Goal: Task Accomplishment & Management: Use online tool/utility

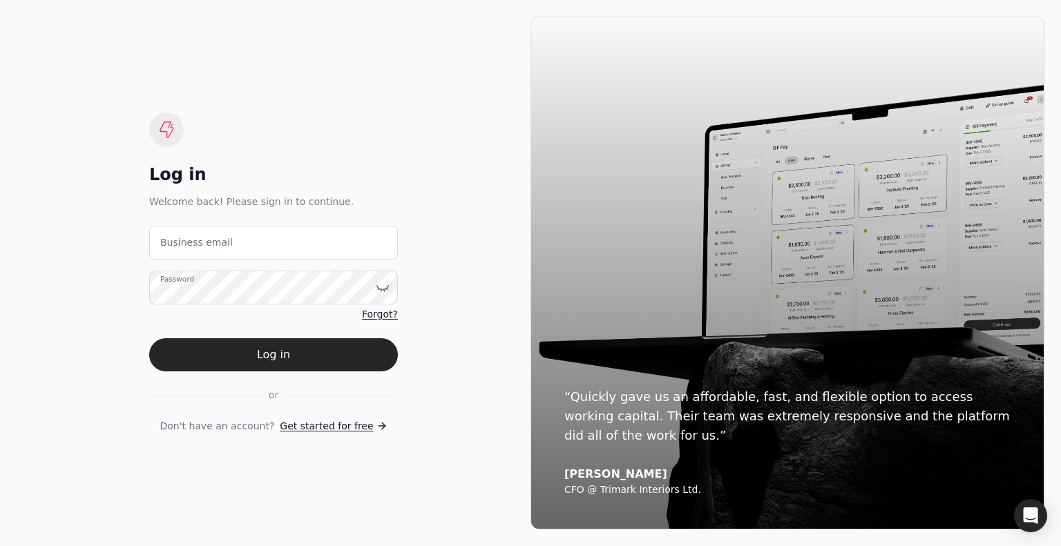
click at [213, 248] on label "Business email" at bounding box center [196, 242] width 73 height 15
click at [213, 248] on email "Business email" at bounding box center [273, 243] width 249 height 34
paste email "admin@enviro-painting.com"
type email "admin@enviro-painting.com"
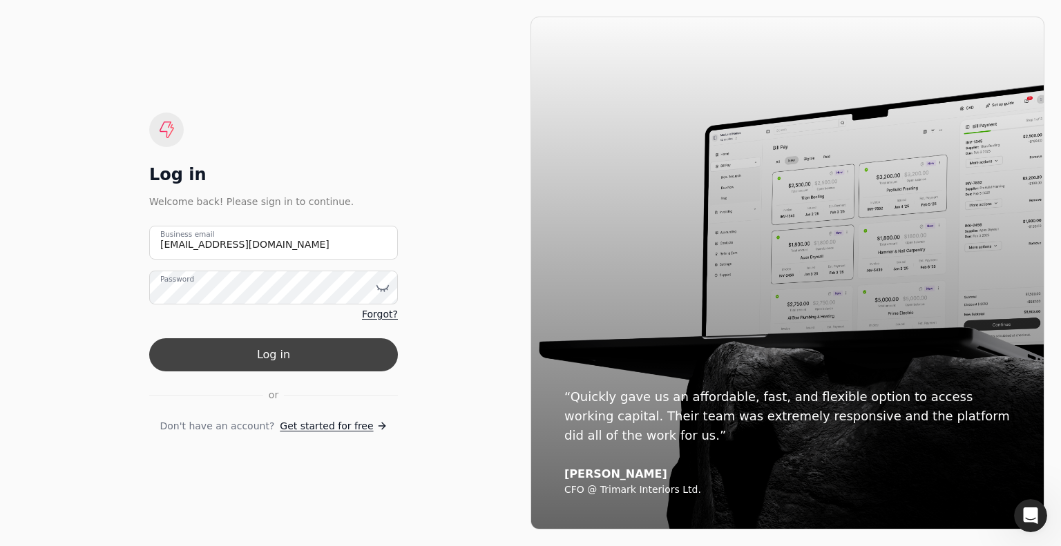
click at [291, 352] on button "Log in" at bounding box center [273, 354] width 249 height 33
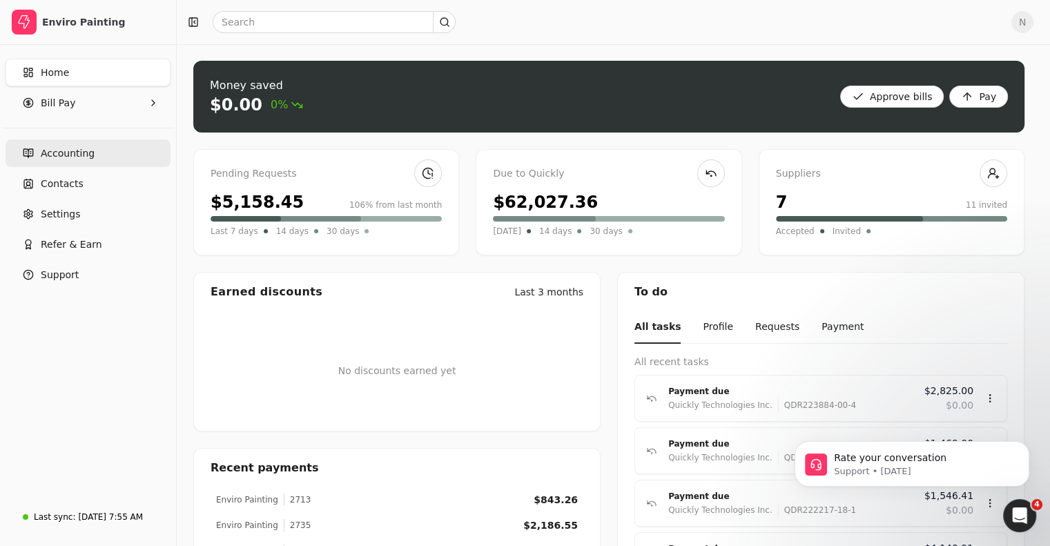
click at [66, 157] on span "Accounting" at bounding box center [68, 153] width 54 height 15
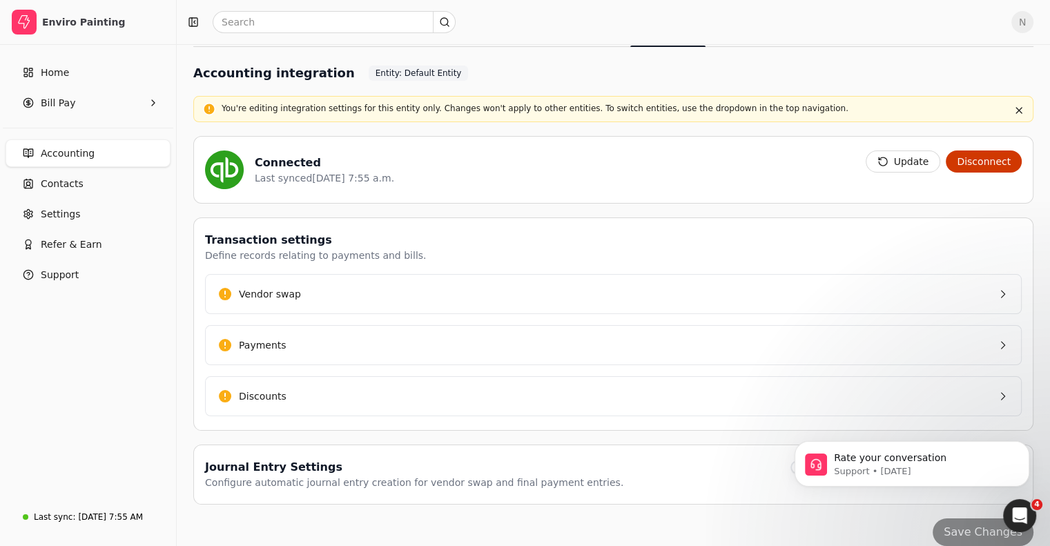
scroll to position [110, 0]
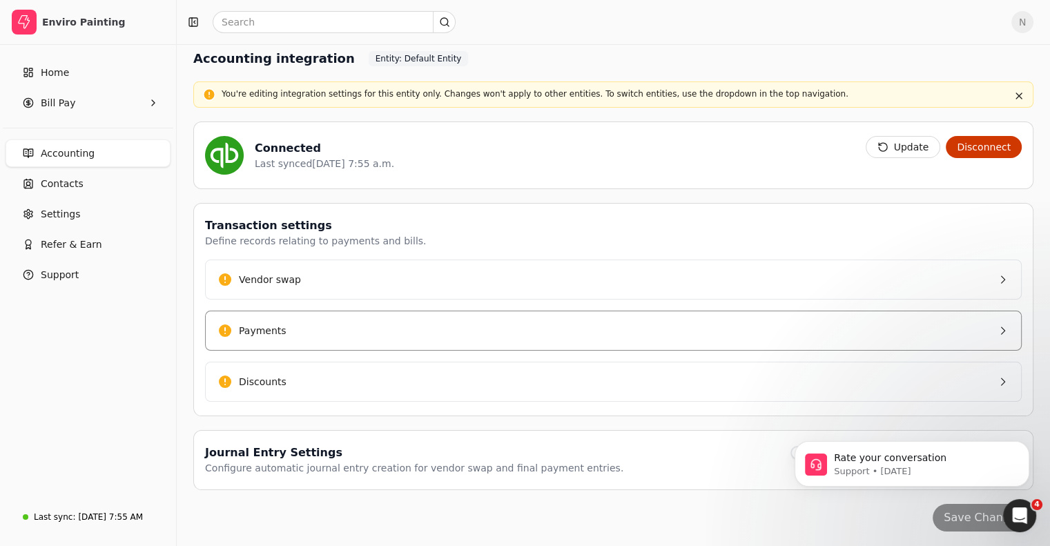
click at [271, 325] on div "Payments" at bounding box center [263, 331] width 48 height 15
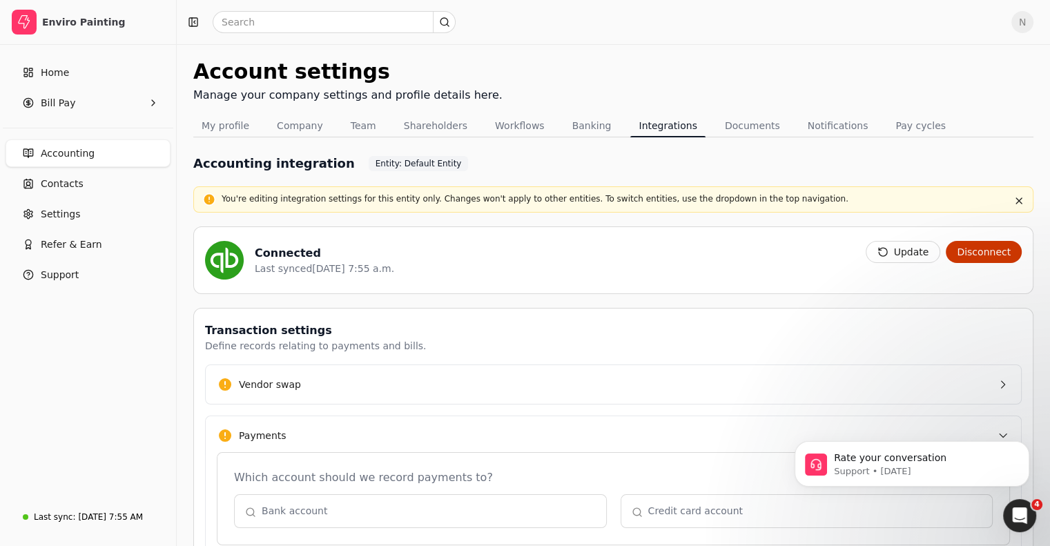
scroll to position [3, 0]
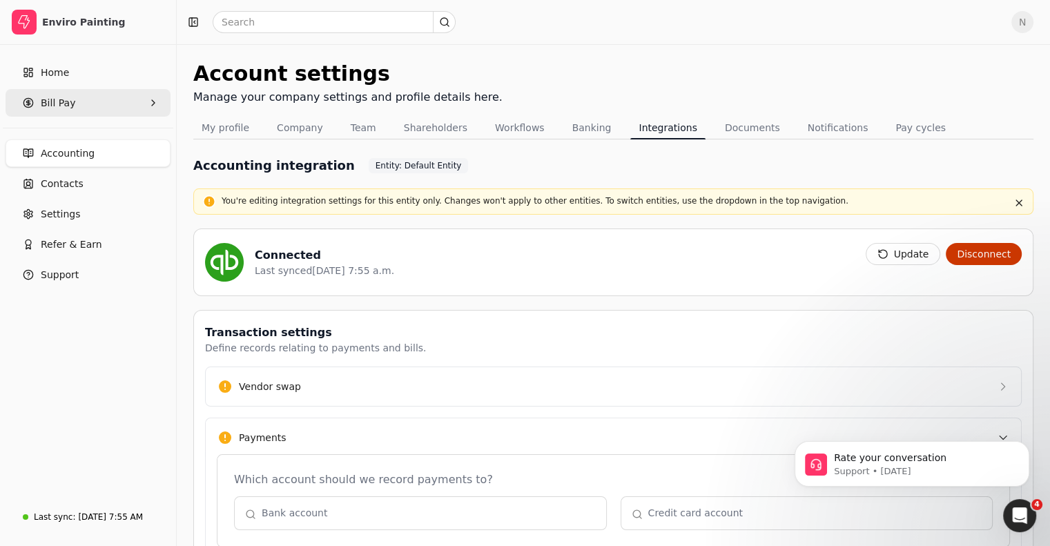
click at [58, 99] on span "Bill Pay" at bounding box center [58, 103] width 35 height 15
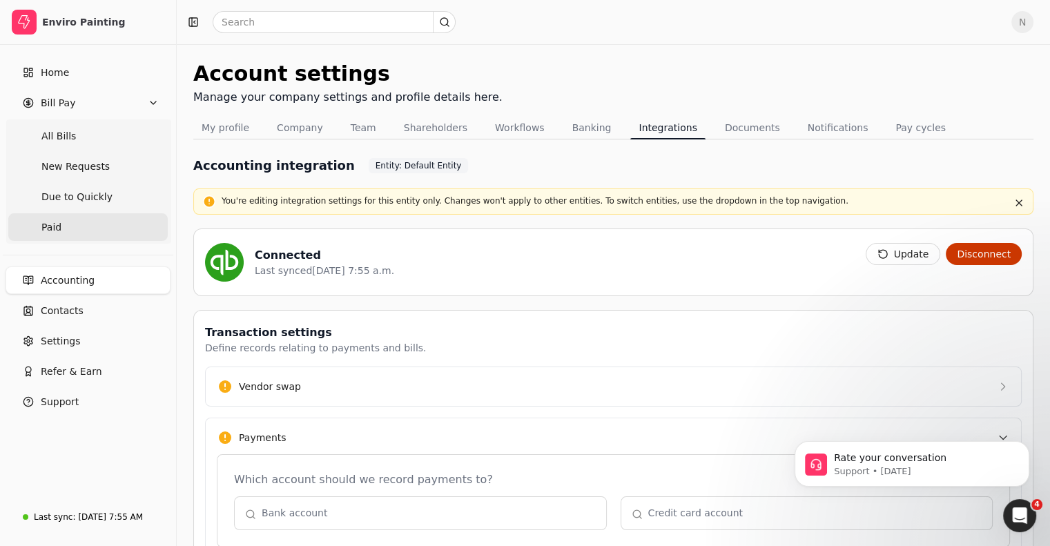
click at [58, 226] on span "Paid" at bounding box center [51, 227] width 20 height 15
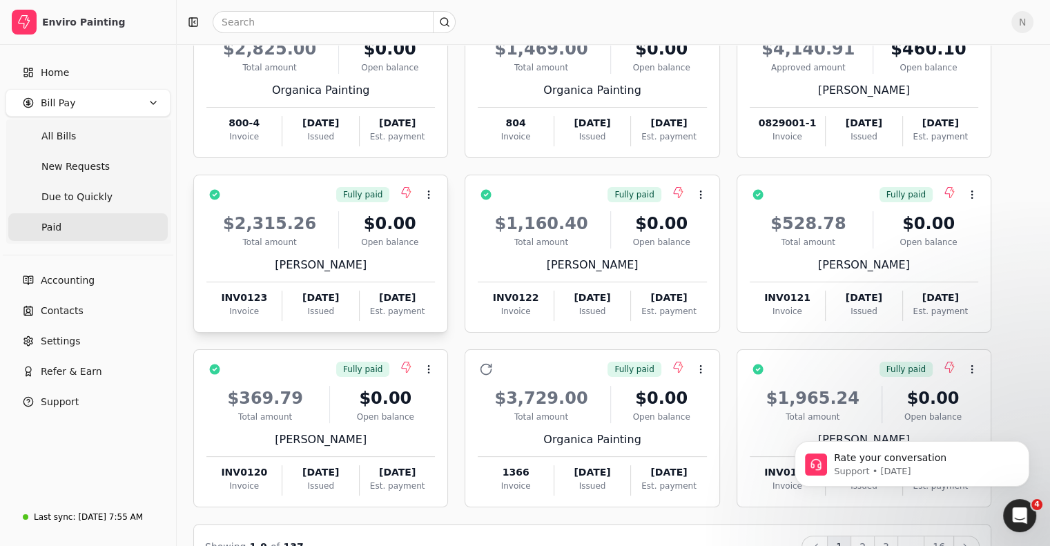
scroll to position [175, 0]
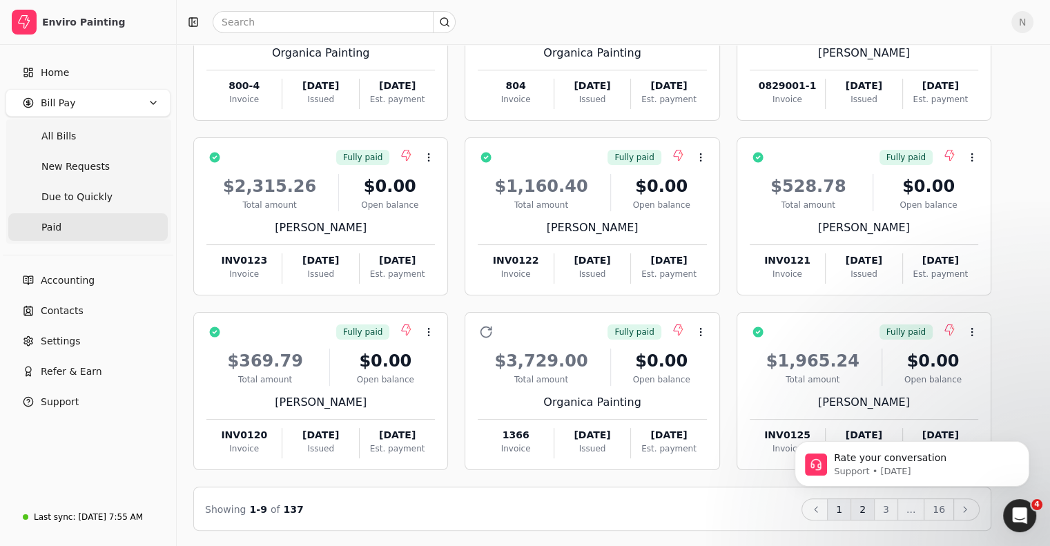
click at [875, 511] on button "2" at bounding box center [863, 510] width 24 height 22
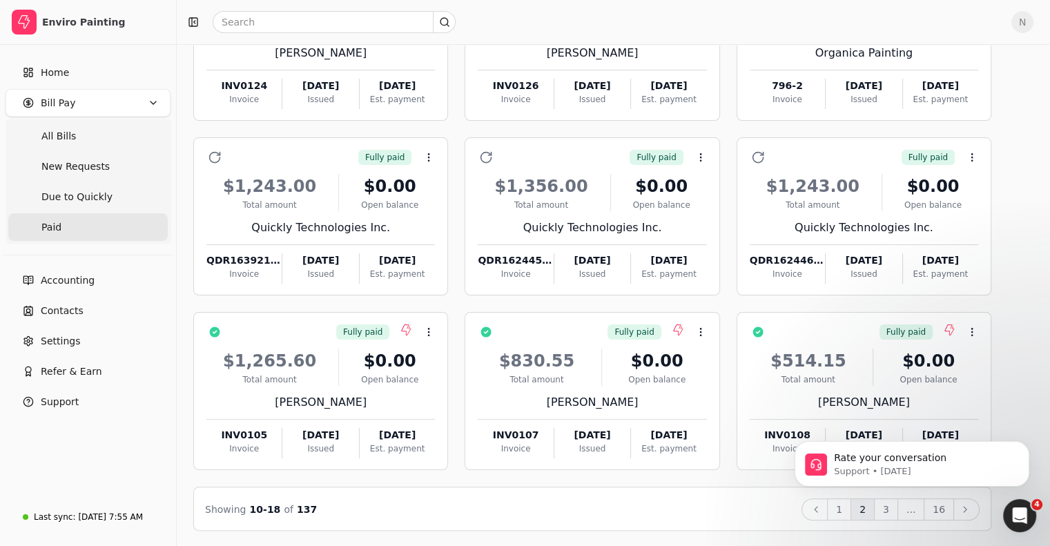
drag, startPoint x: 904, startPoint y: 532, endPoint x: 904, endPoint y: 508, distance: 24.9
click at [904, 508] on html "Rate your conversation Support • 1d ago" at bounding box center [912, 460] width 276 height 97
click at [1031, 448] on button "Dismiss notification" at bounding box center [1026, 445] width 18 height 18
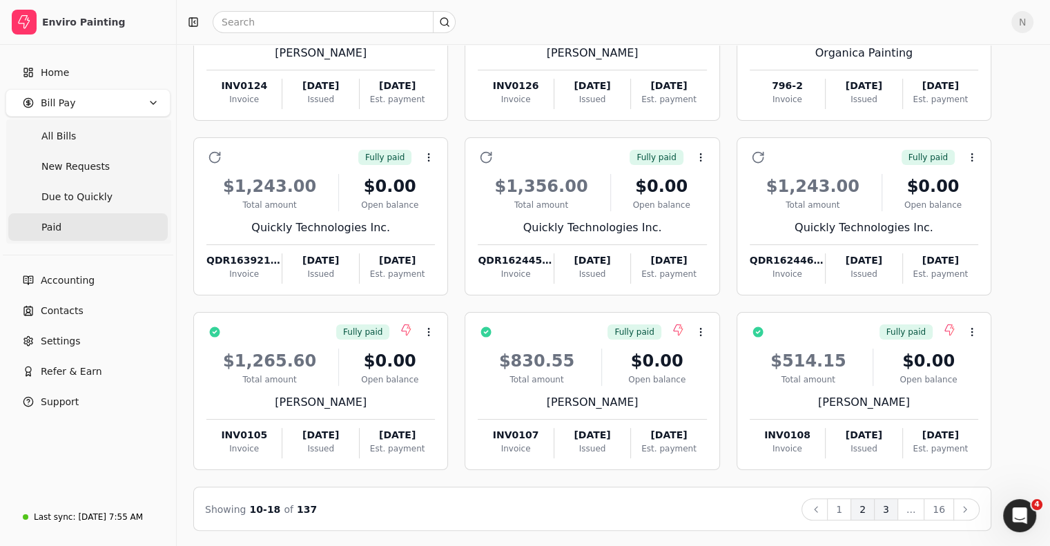
click at [898, 514] on button "3" at bounding box center [886, 510] width 24 height 22
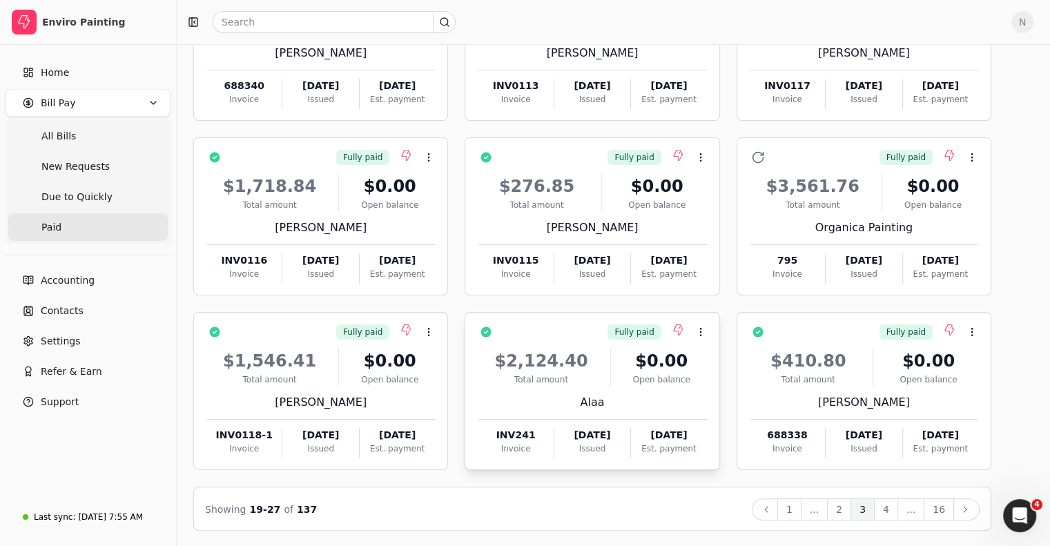
click at [654, 330] on span "Fully paid" at bounding box center [634, 332] width 39 height 12
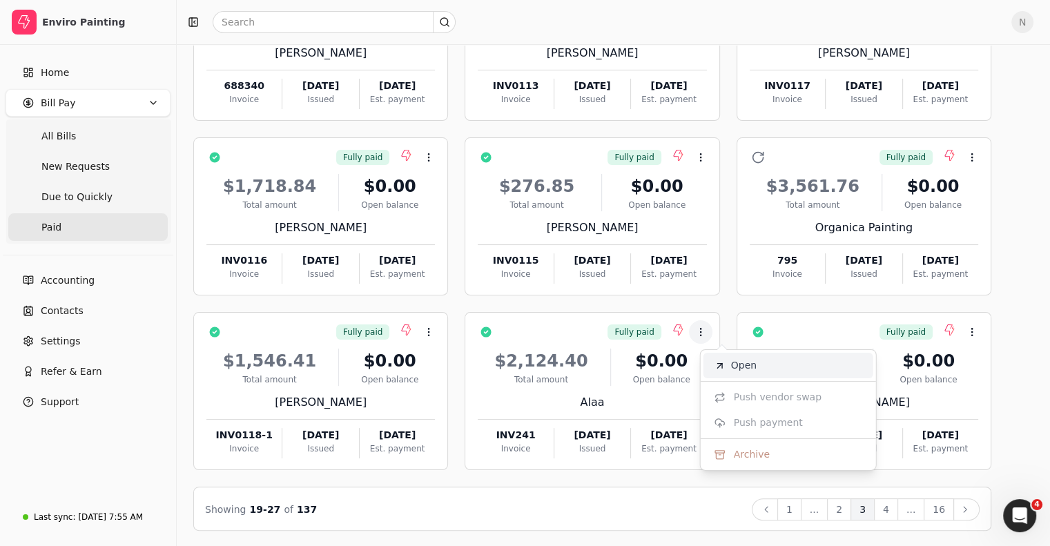
click at [738, 361] on span "Open" at bounding box center [744, 365] width 26 height 15
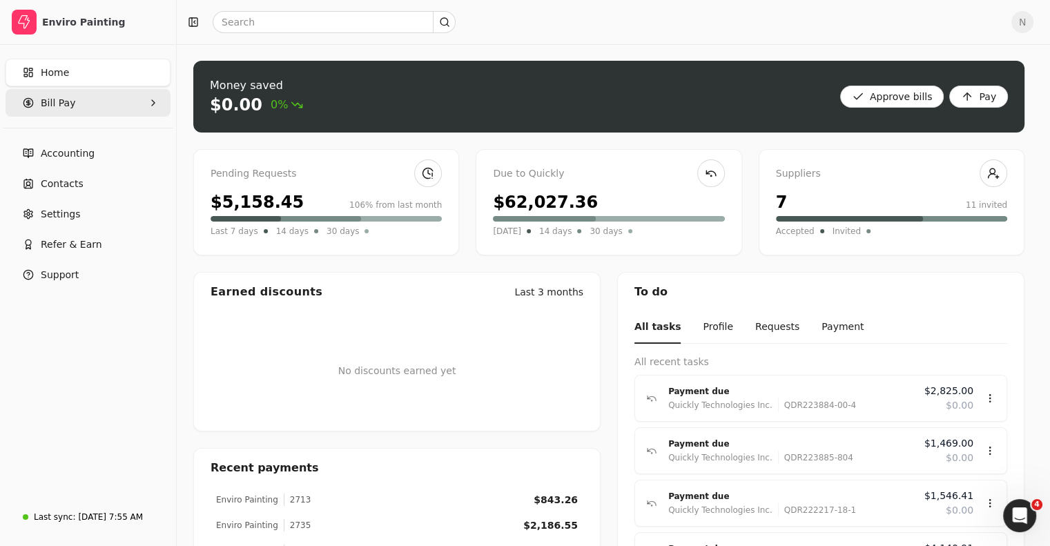
click at [45, 105] on span "Bill Pay" at bounding box center [58, 103] width 35 height 15
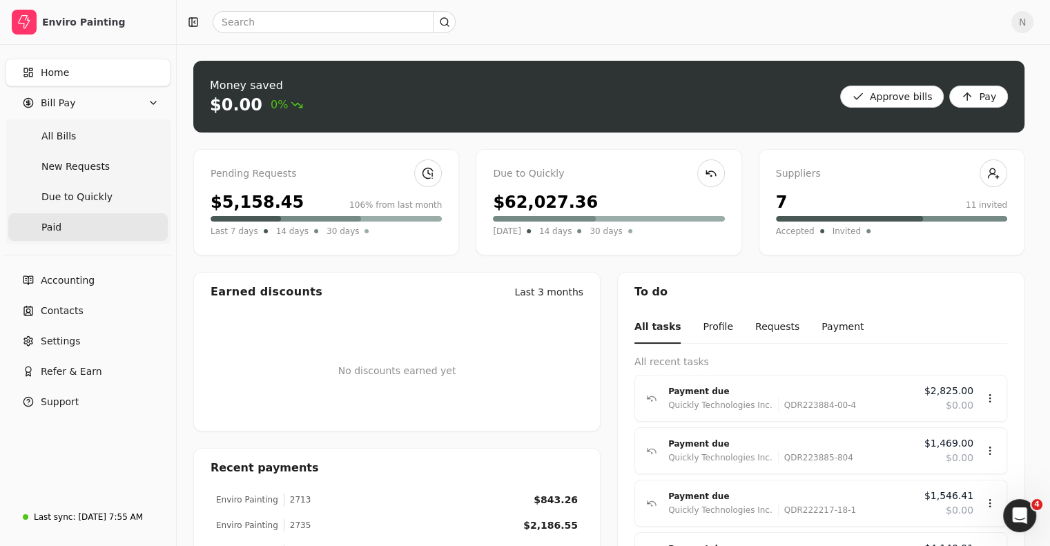
click at [59, 231] on span "Paid" at bounding box center [51, 227] width 20 height 15
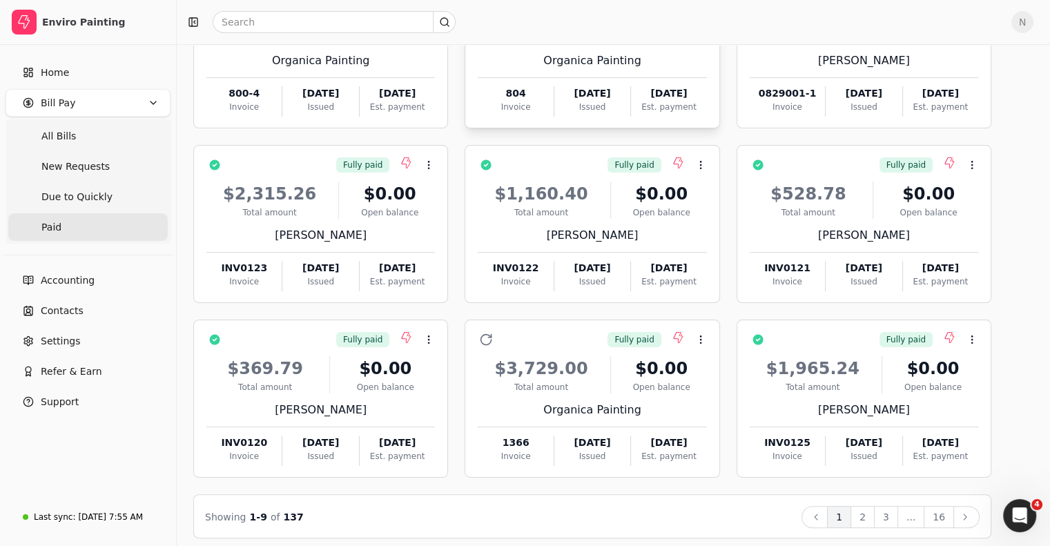
scroll to position [175, 0]
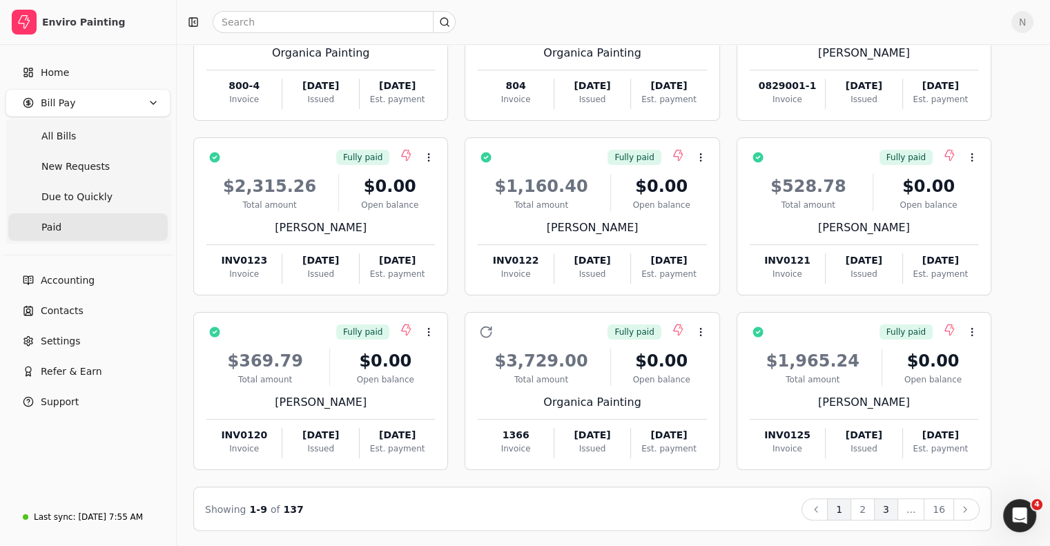
click at [898, 509] on button "3" at bounding box center [886, 510] width 24 height 22
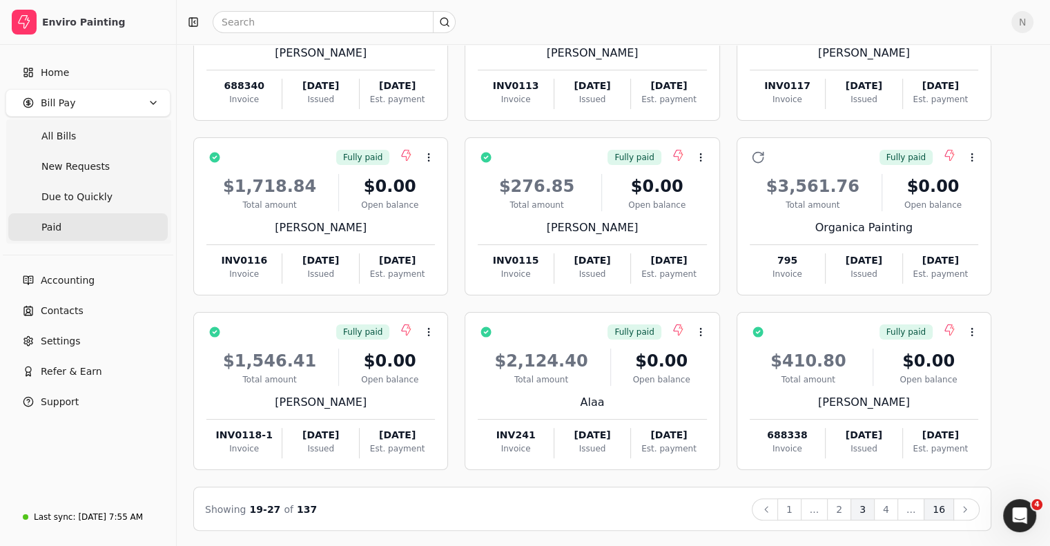
click at [954, 511] on button "16" at bounding box center [939, 510] width 30 height 22
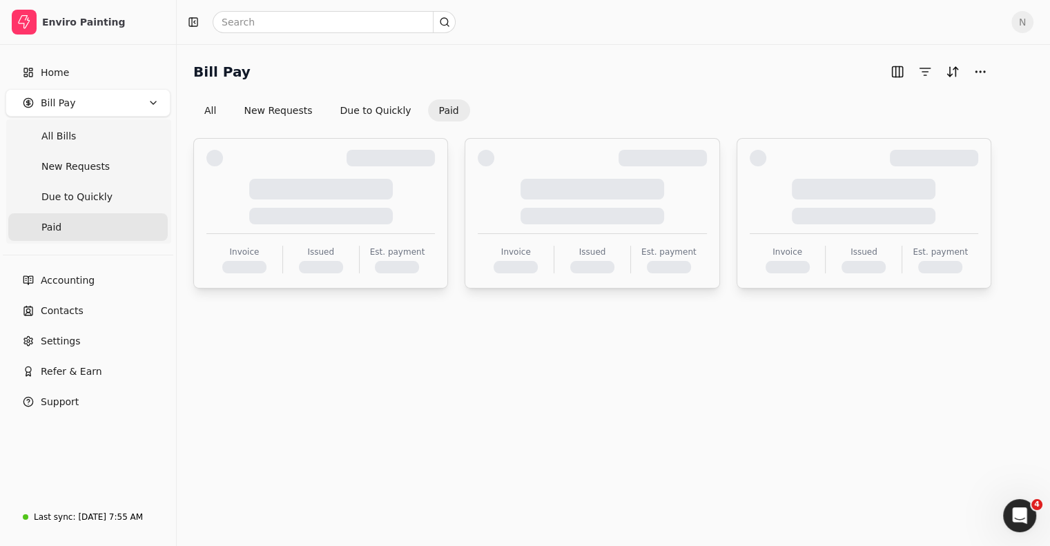
scroll to position [0, 0]
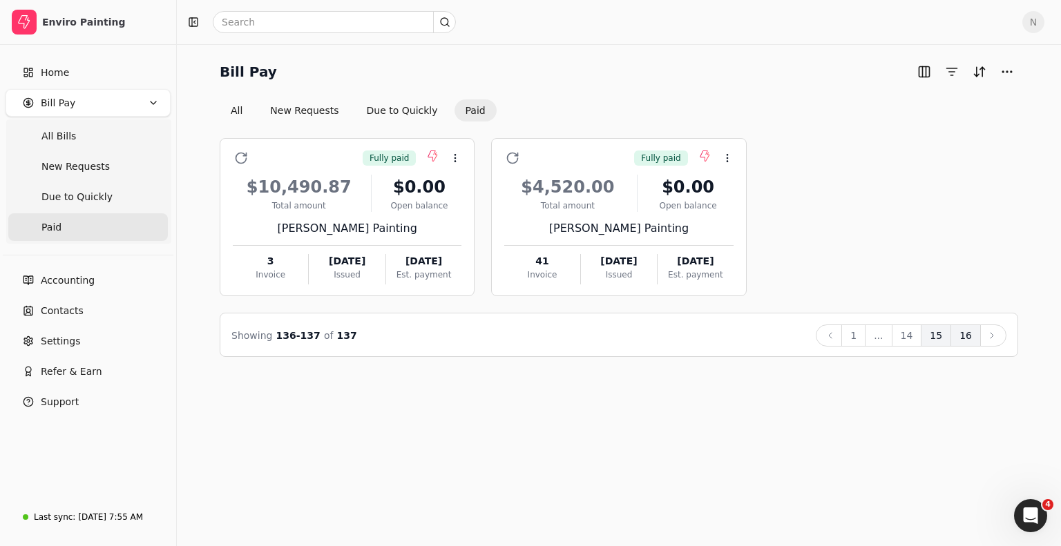
click at [934, 334] on button "15" at bounding box center [936, 336] width 30 height 22
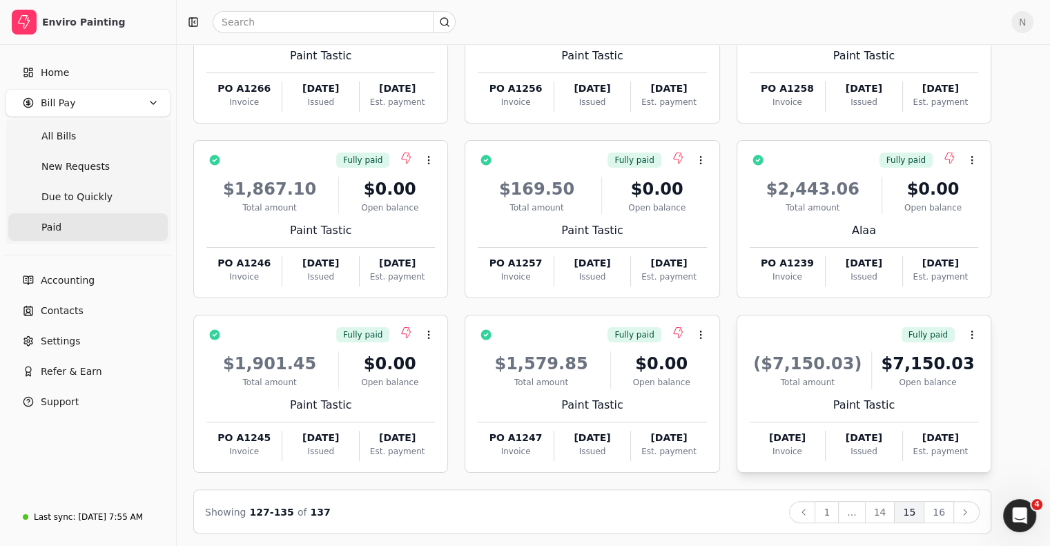
scroll to position [175, 0]
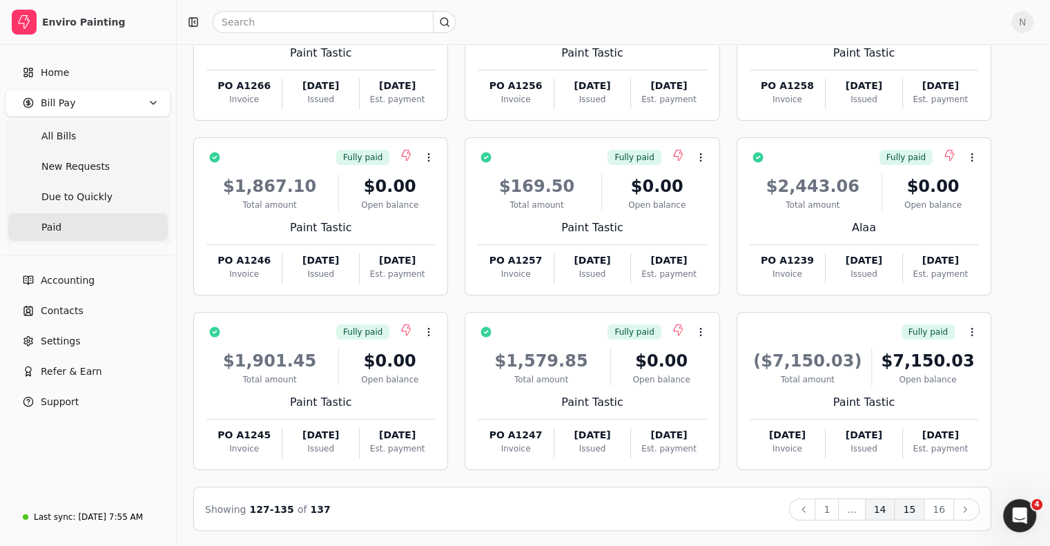
click at [896, 512] on button "14" at bounding box center [880, 510] width 30 height 22
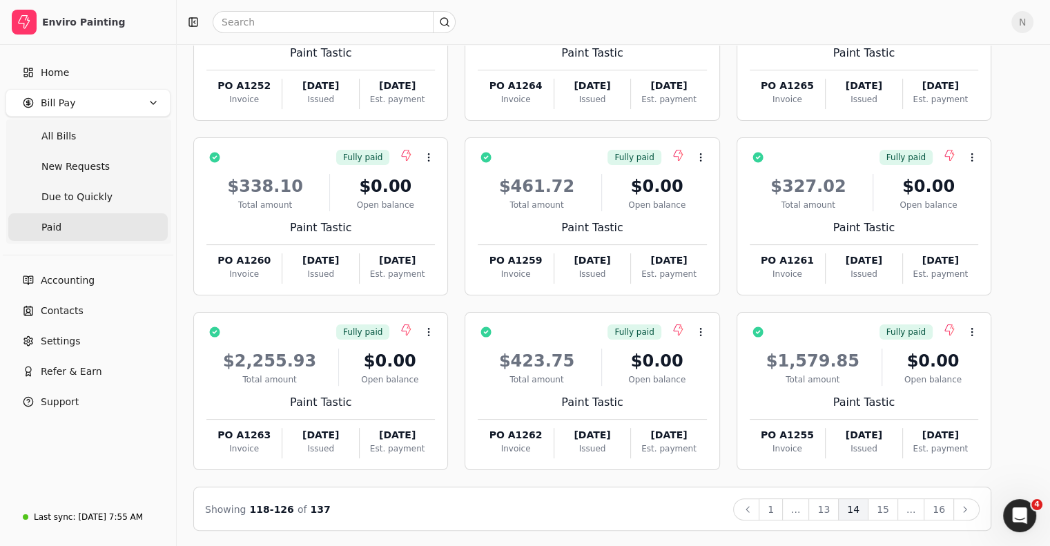
click at [839, 509] on button "13" at bounding box center [824, 510] width 30 height 22
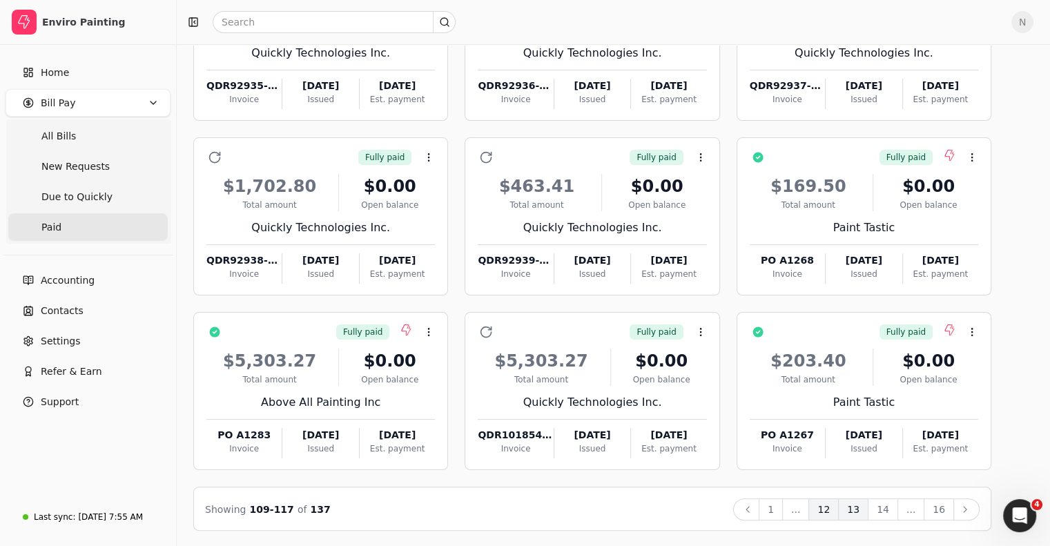
click at [839, 510] on button "12" at bounding box center [824, 510] width 30 height 22
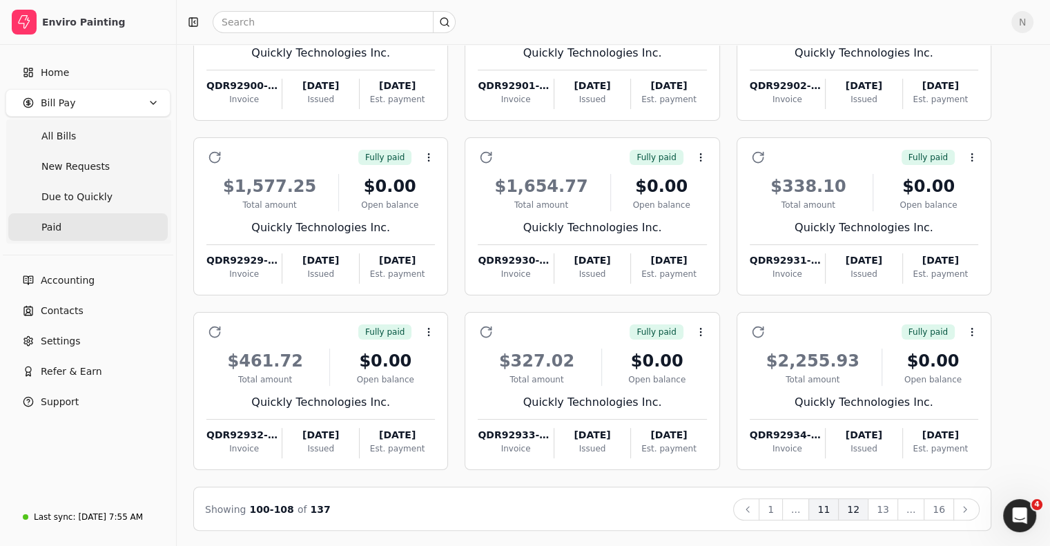
click at [839, 502] on button "11" at bounding box center [824, 510] width 30 height 22
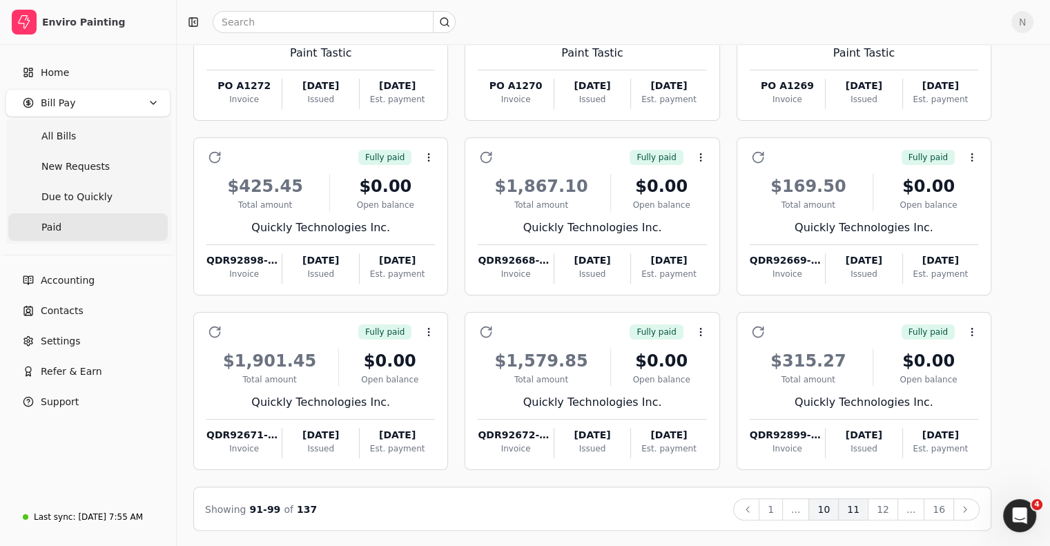
click at [839, 511] on button "10" at bounding box center [824, 510] width 30 height 22
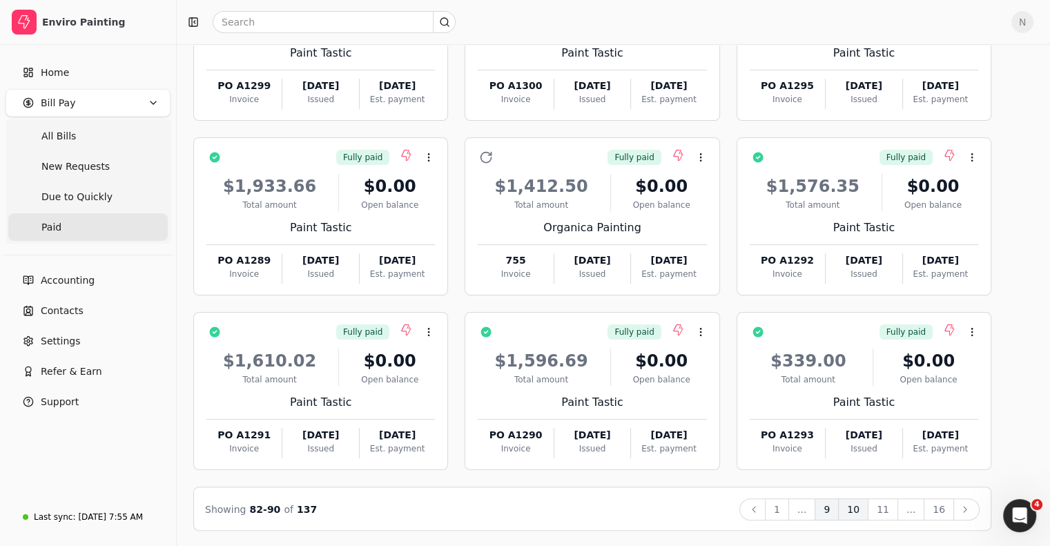
click at [839, 511] on button "9" at bounding box center [827, 510] width 24 height 22
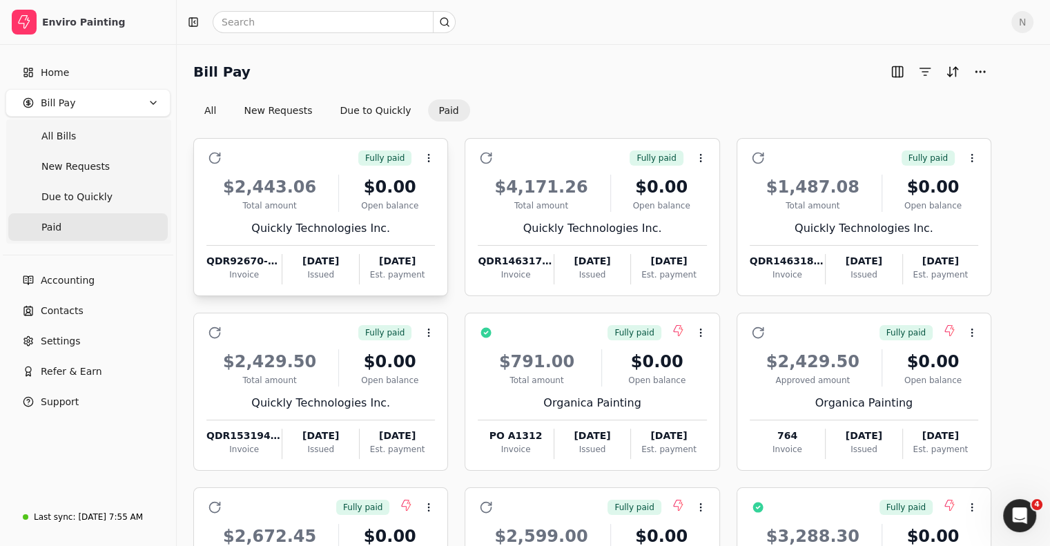
click at [405, 160] on span "Fully paid" at bounding box center [384, 158] width 39 height 12
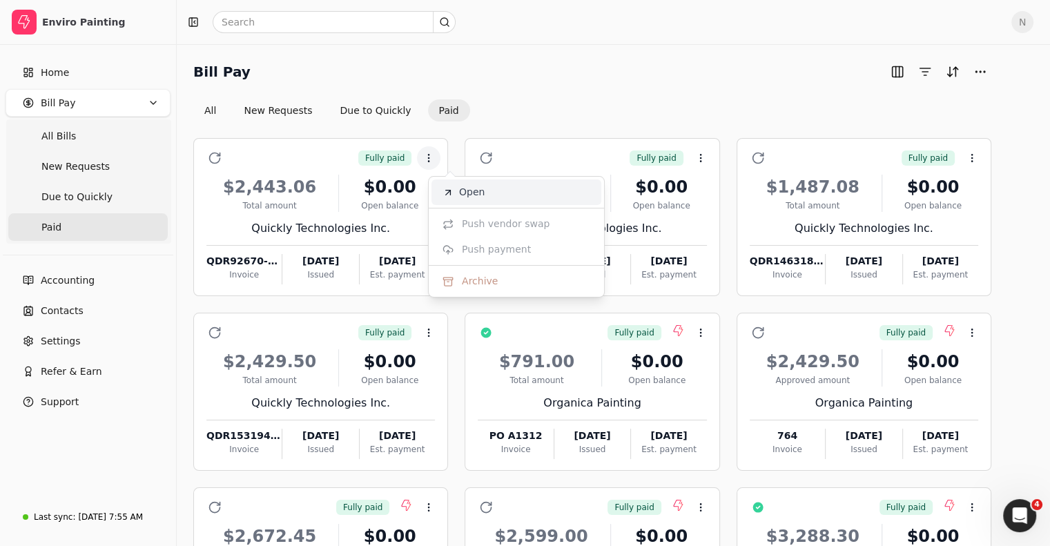
click at [470, 195] on span "Open" at bounding box center [472, 192] width 26 height 15
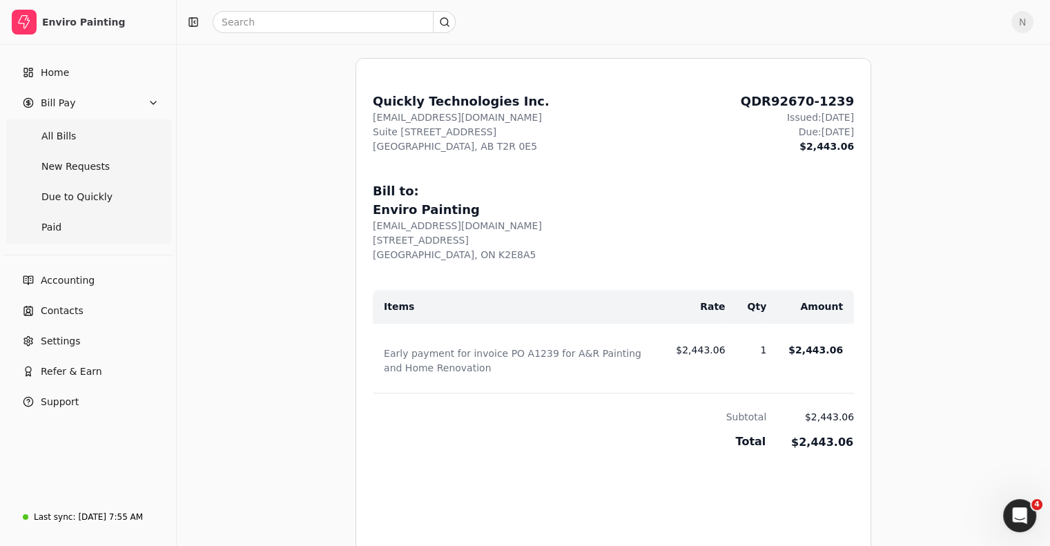
scroll to position [552, 0]
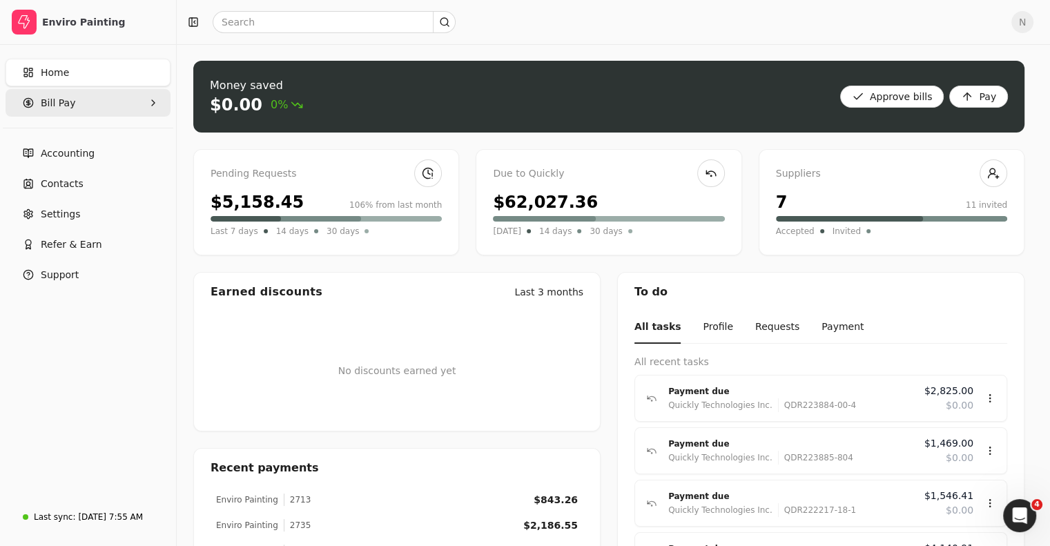
click at [47, 102] on span "Bill Pay" at bounding box center [58, 103] width 35 height 15
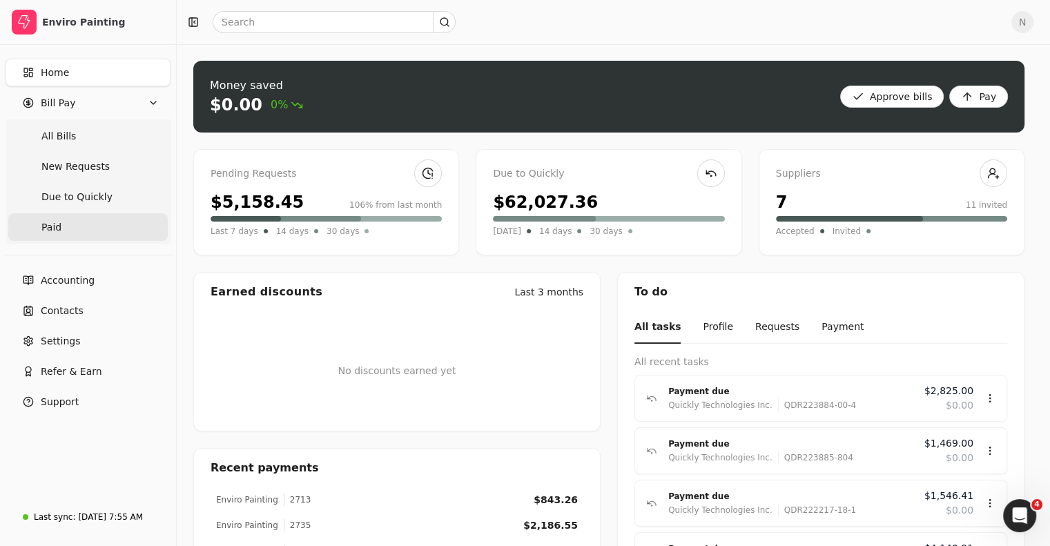
click at [68, 223] on link "Paid" at bounding box center [88, 227] width 160 height 28
